Goal: Information Seeking & Learning: Learn about a topic

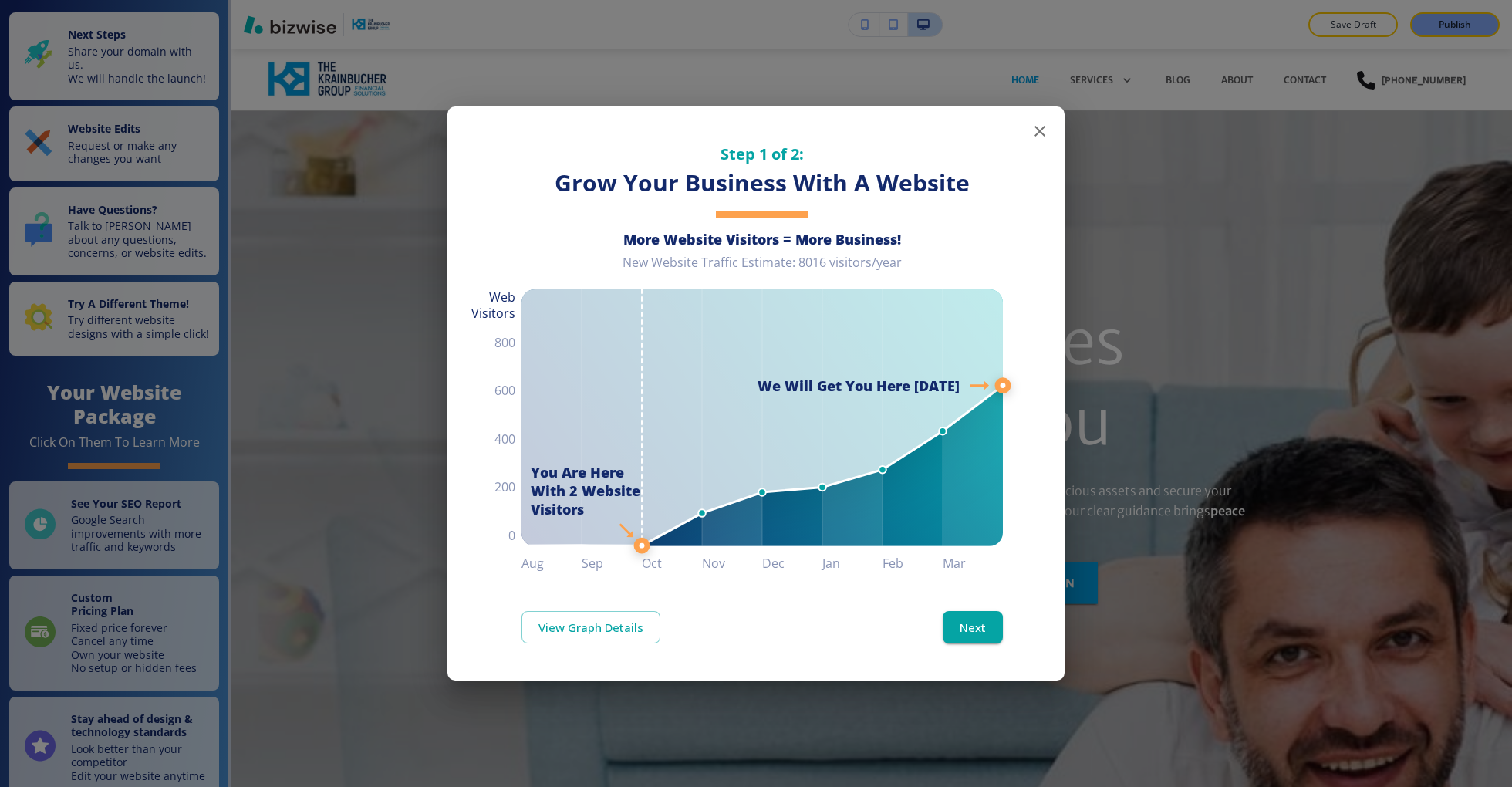
click at [1037, 127] on icon "button" at bounding box center [1040, 131] width 19 height 19
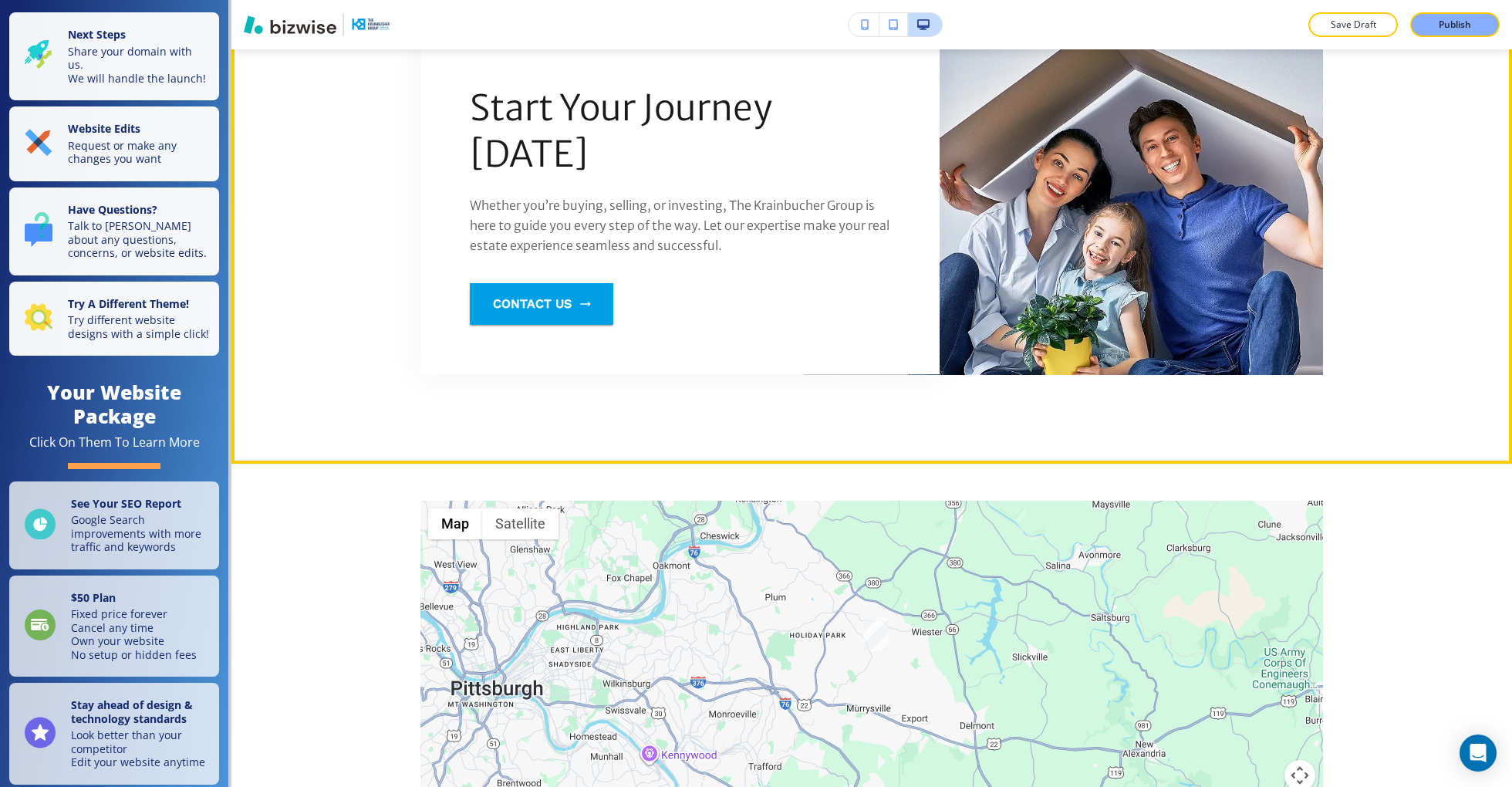
scroll to position [1832, 0]
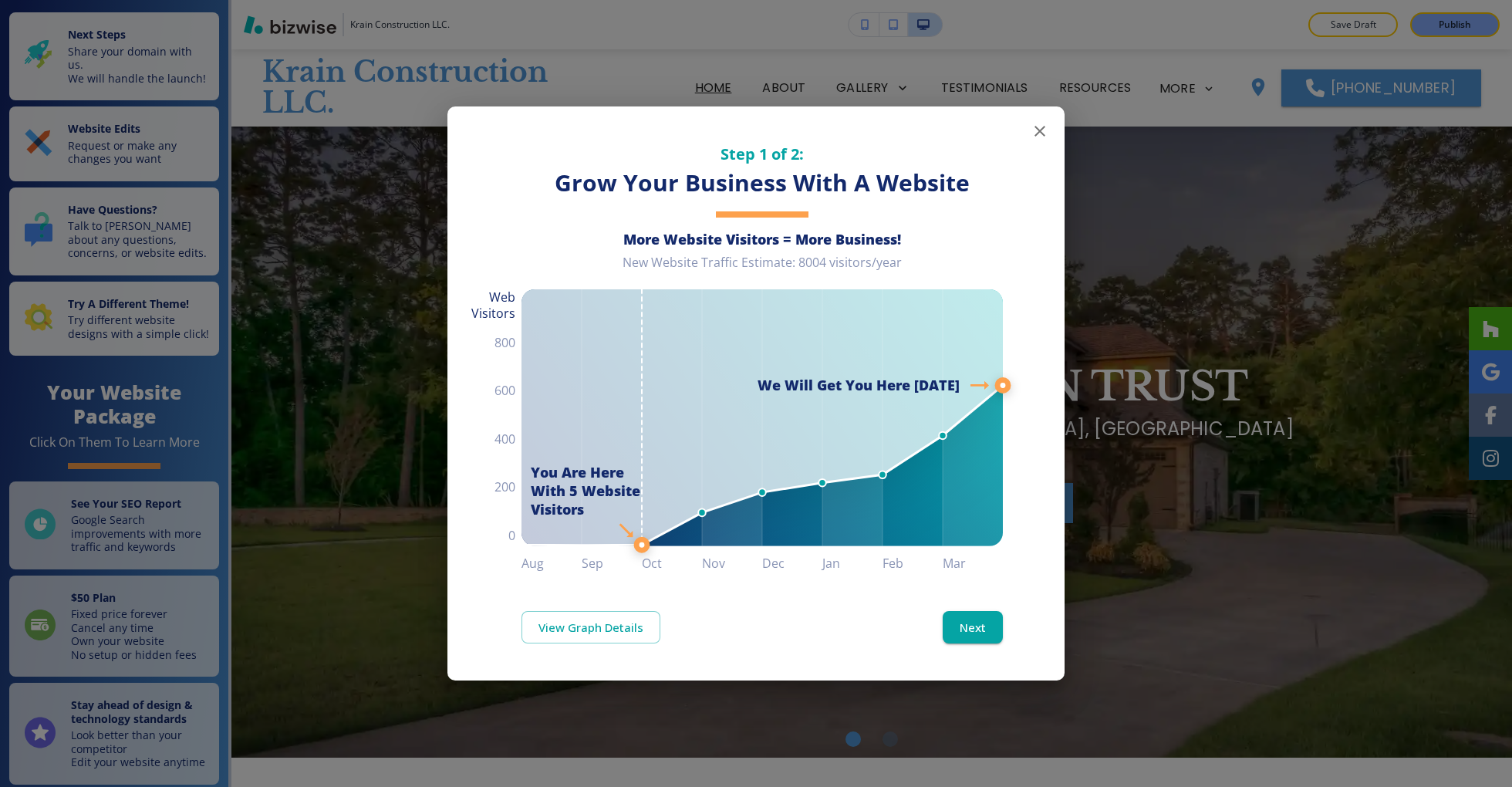
click at [1039, 122] on icon "button" at bounding box center [1040, 131] width 19 height 19
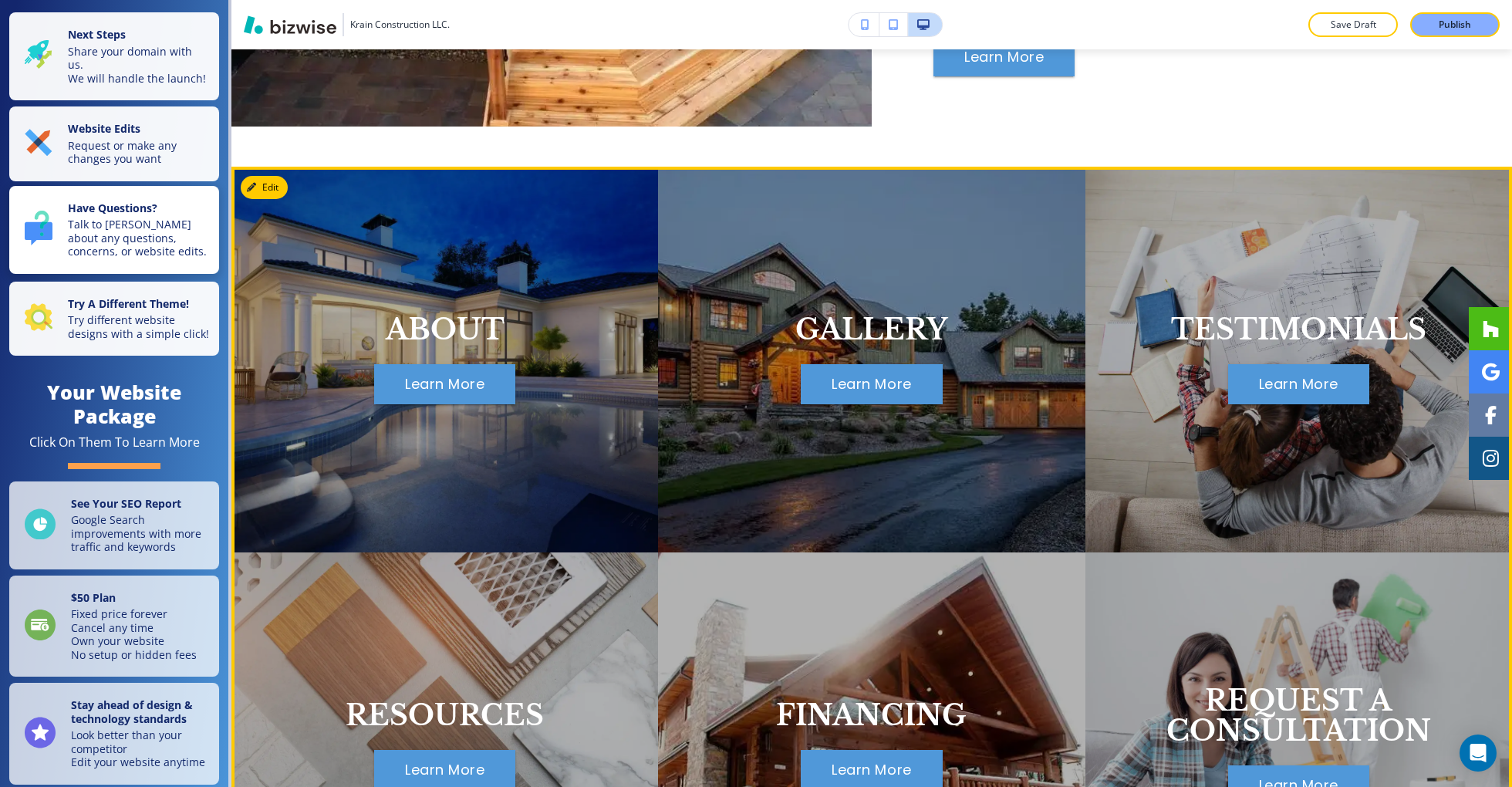
scroll to position [899, 0]
